Goal: Find specific page/section: Find specific page/section

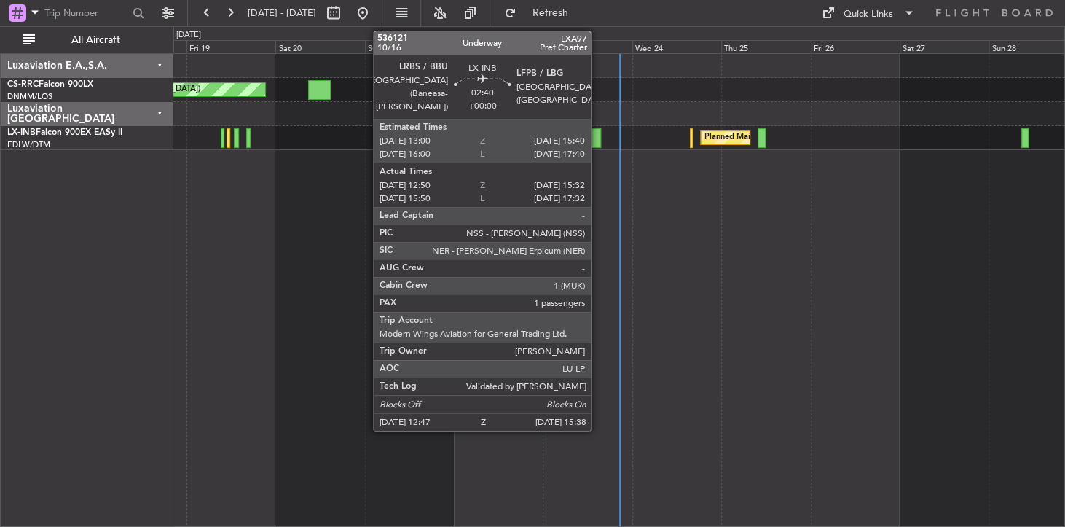
click at [597, 138] on div at bounding box center [595, 138] width 11 height 20
click at [597, 141] on div at bounding box center [595, 138] width 11 height 20
click at [595, 138] on div at bounding box center [595, 138] width 11 height 20
